Goal: Task Accomplishment & Management: Manage account settings

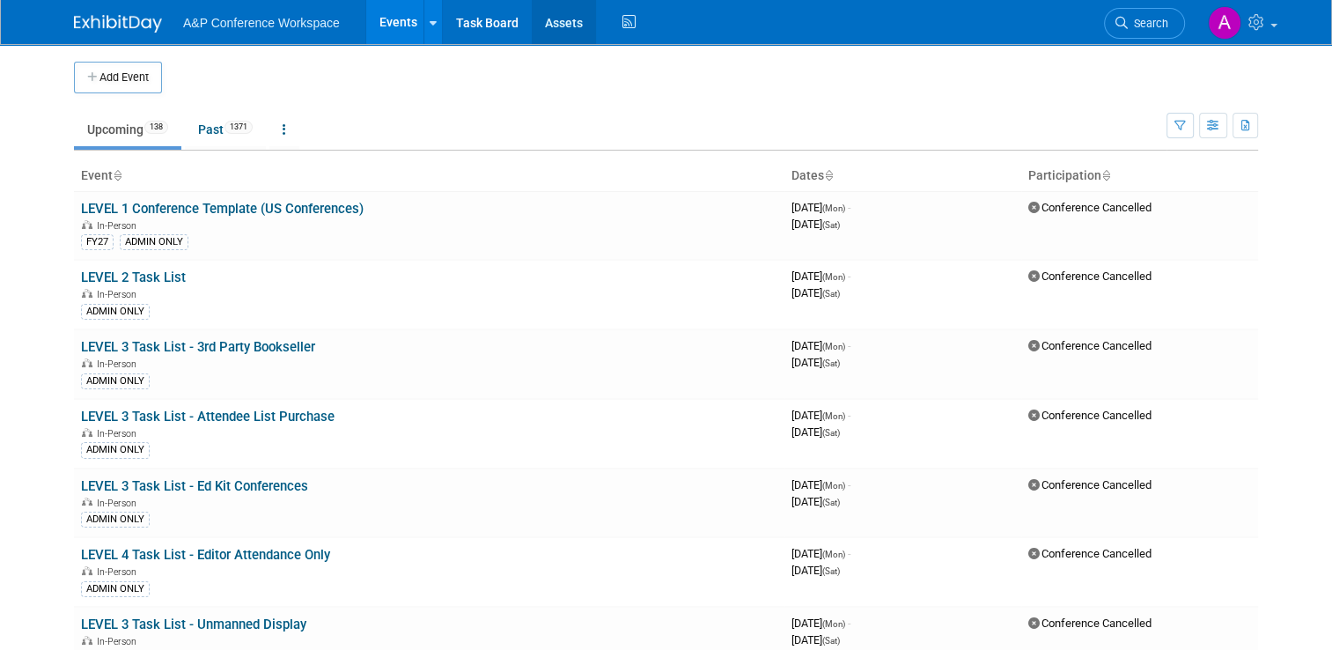
click at [558, 24] on link "Assets" at bounding box center [564, 22] width 64 height 44
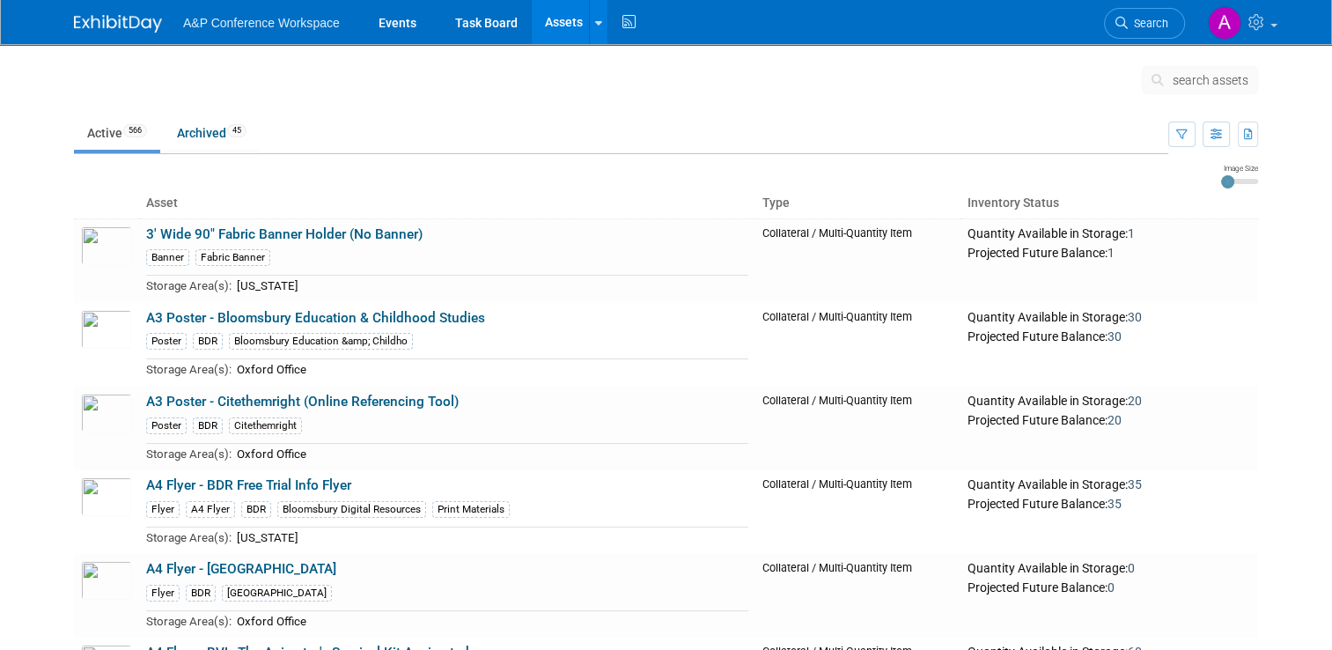
click at [1207, 77] on span "search assets" at bounding box center [1210, 80] width 76 height 14
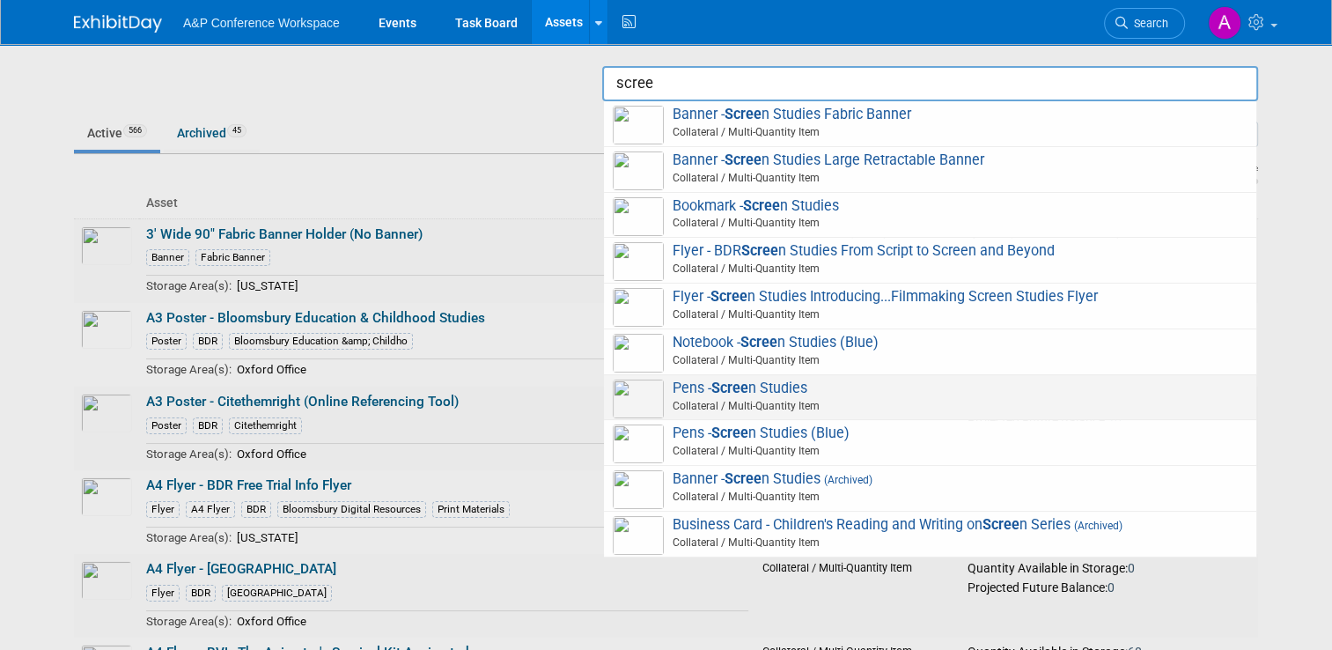
click at [864, 387] on span "Pens - Scree n Studies Collateral / Multi-Quantity Item" at bounding box center [930, 397] width 635 height 36
type input "Pens - Screen Studies"
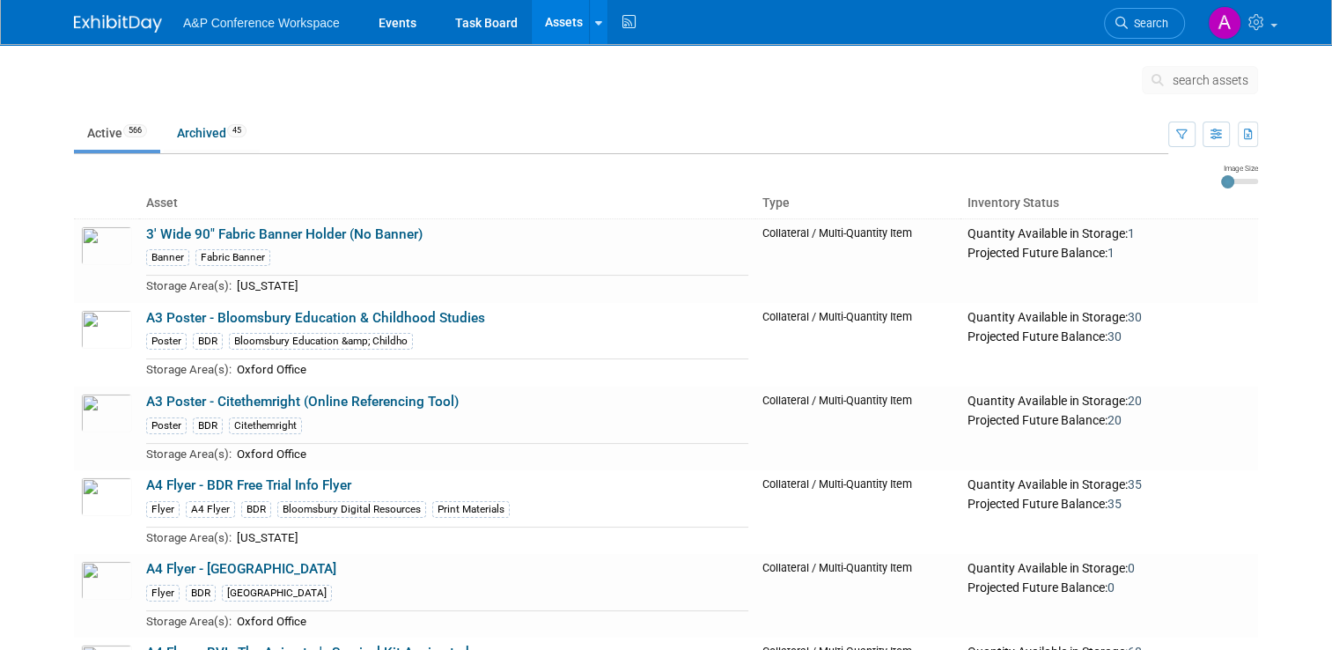
click at [1204, 88] on button "search assets" at bounding box center [1200, 80] width 116 height 28
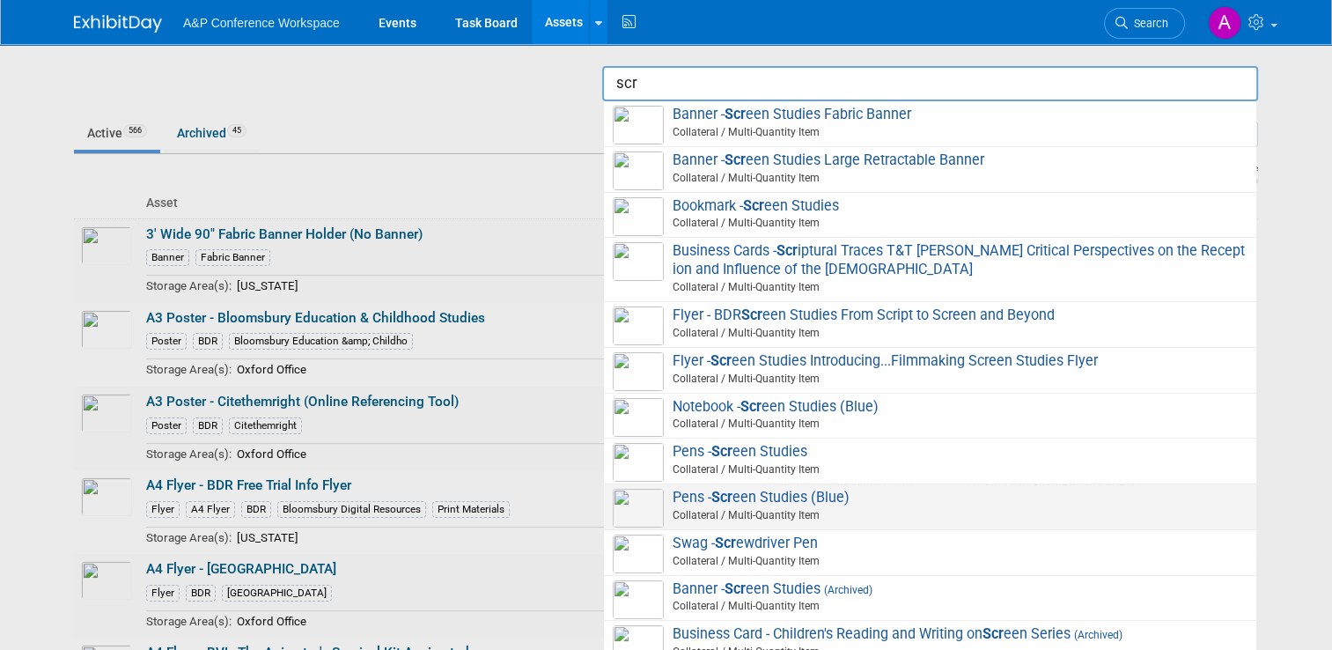
click at [948, 514] on span "Collateral / Multi-Quantity Item" at bounding box center [932, 515] width 629 height 16
type input "Pens - Screen Studies (Blue)"
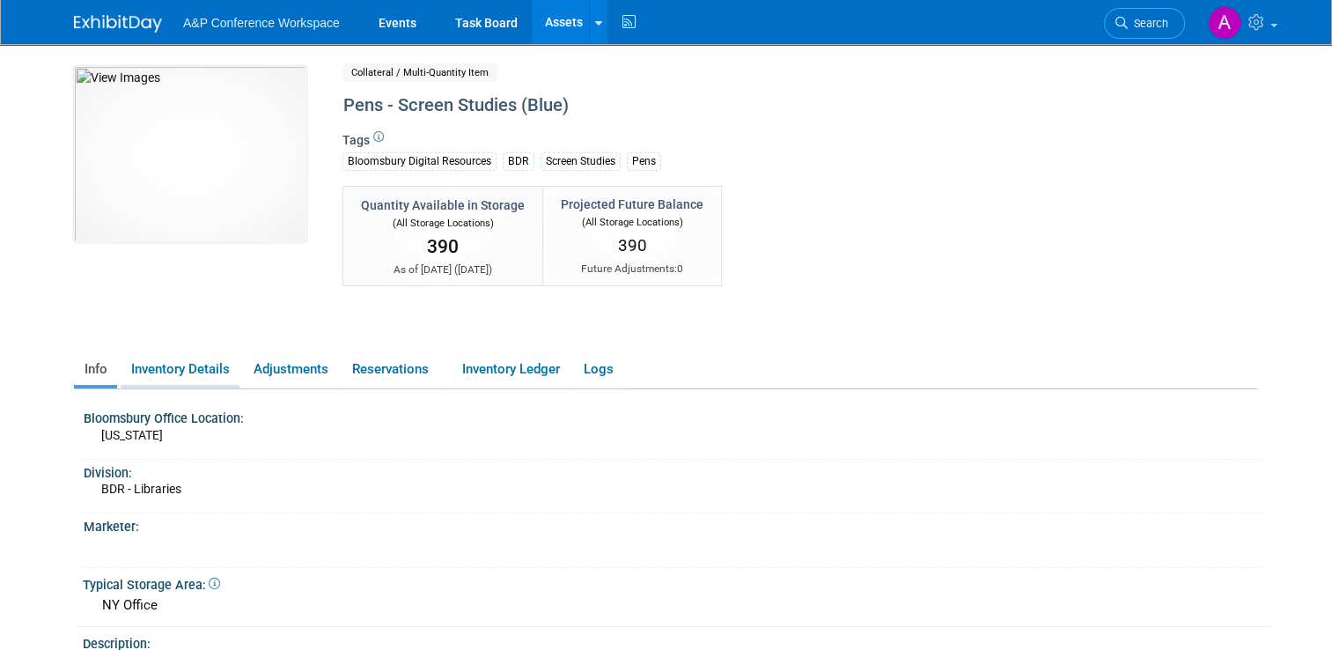
click at [201, 372] on link "Inventory Details" at bounding box center [180, 369] width 119 height 31
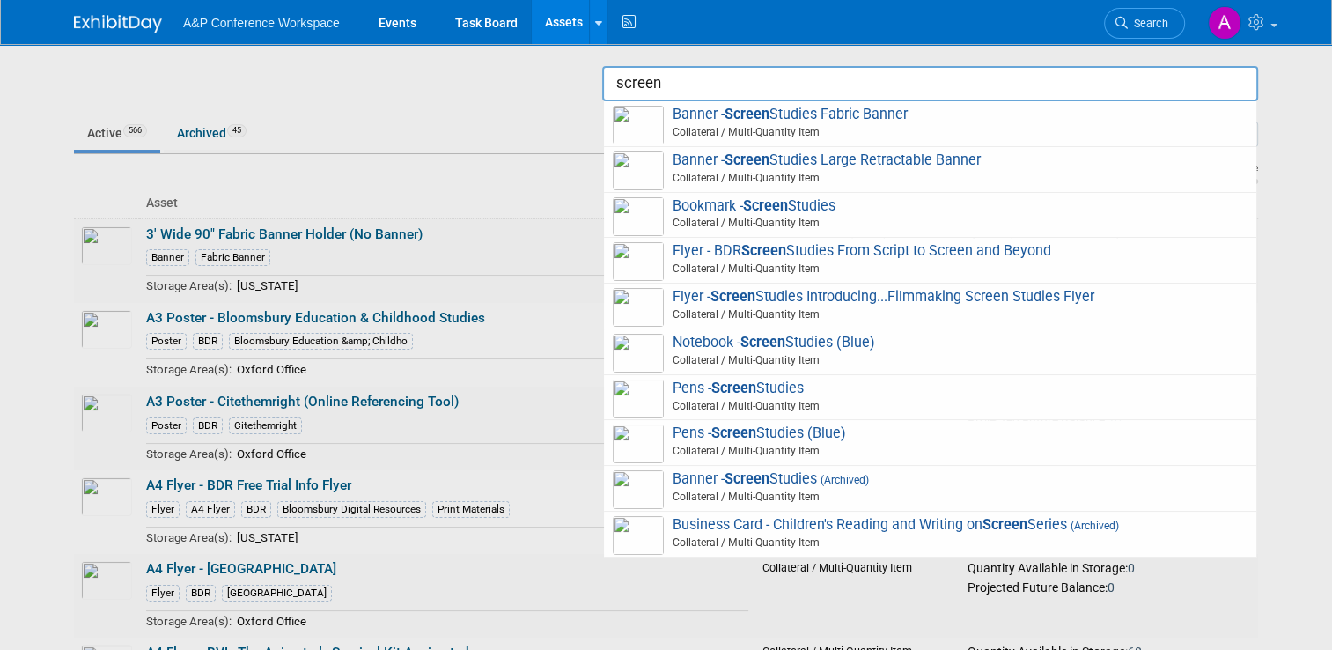
click at [903, 352] on span "Collateral / Multi-Quantity Item" at bounding box center [932, 360] width 629 height 16
type input "Notebook - Screen Studies (Blue)"
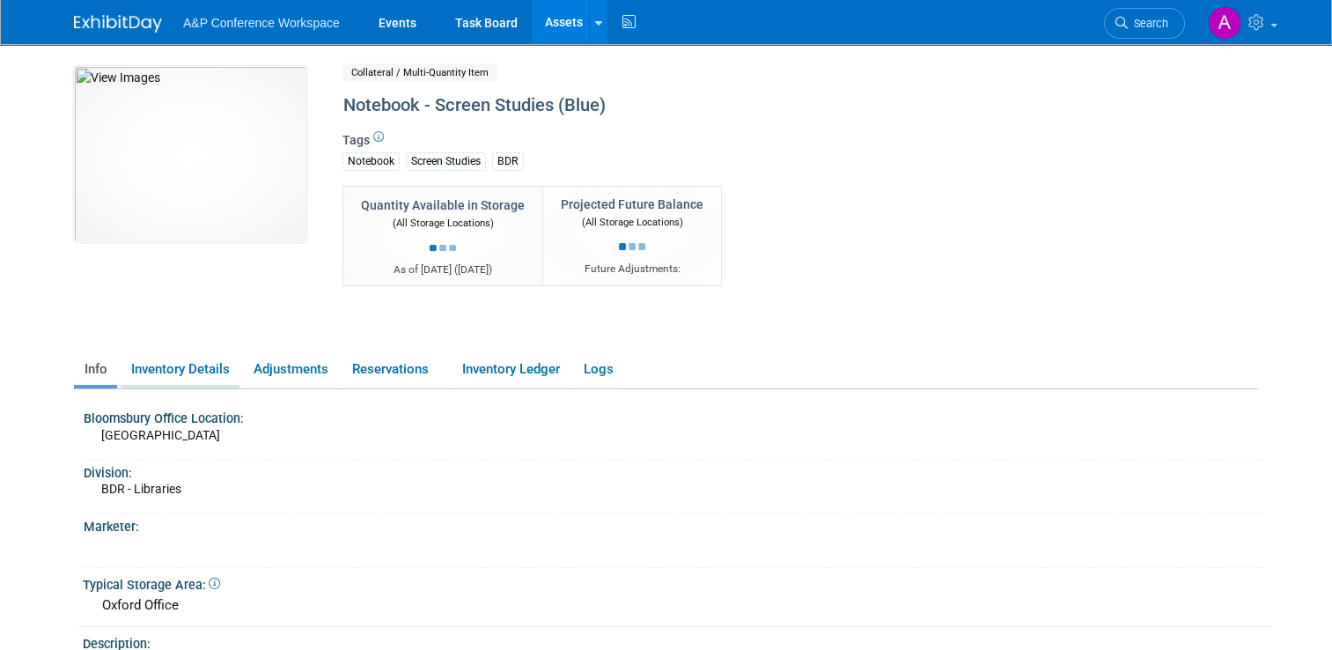
click at [183, 364] on link "Inventory Details" at bounding box center [180, 369] width 119 height 31
